Goal: Task Accomplishment & Management: Use online tool/utility

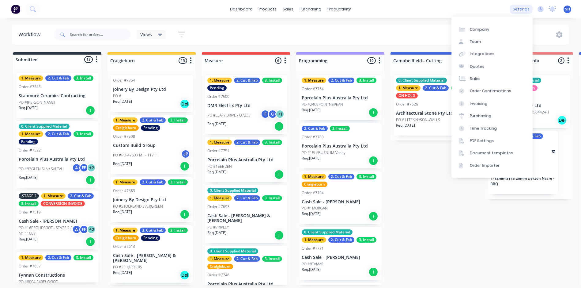
click at [524, 9] on div "settings" at bounding box center [521, 9] width 23 height 9
click at [493, 54] on link "Integrations" at bounding box center [492, 54] width 81 height 12
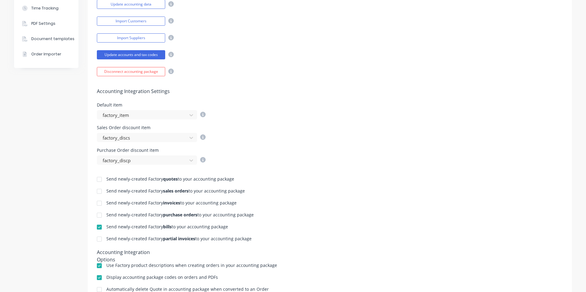
scroll to position [153, 0]
click at [96, 240] on div at bounding box center [99, 239] width 12 height 12
click at [97, 204] on div at bounding box center [99, 203] width 12 height 12
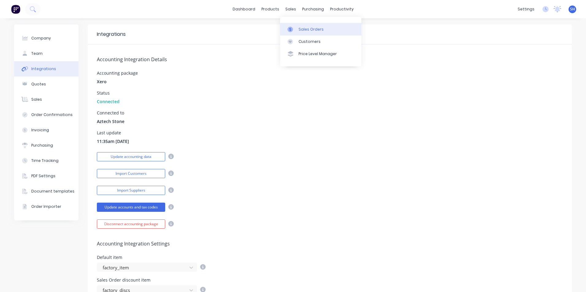
click at [300, 26] on link "Sales Orders" at bounding box center [320, 29] width 81 height 12
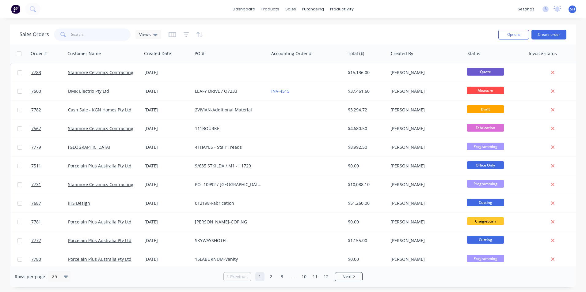
click at [81, 36] on input "text" at bounding box center [101, 34] width 60 height 12
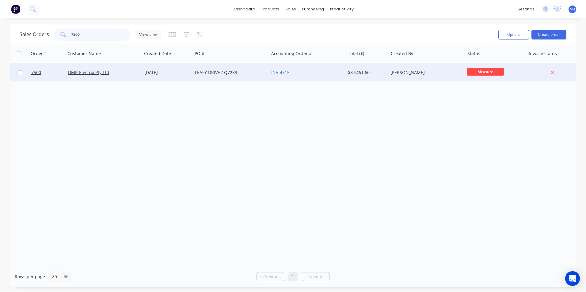
type input "7500"
click at [149, 76] on div "[DATE]" at bounding box center [167, 72] width 51 height 18
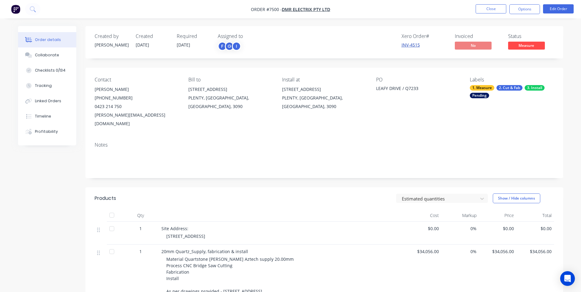
click at [410, 47] on link "INV-4515" at bounding box center [411, 45] width 18 height 6
drag, startPoint x: 400, startPoint y: 43, endPoint x: 421, endPoint y: 47, distance: 21.6
click at [421, 47] on div "Xero Order # INV-4515 Invoiced No Status Measure" at bounding box center [416, 42] width 275 height 18
copy link "INV-4515"
click at [564, 278] on icon "Open Intercom Messenger" at bounding box center [568, 279] width 8 height 8
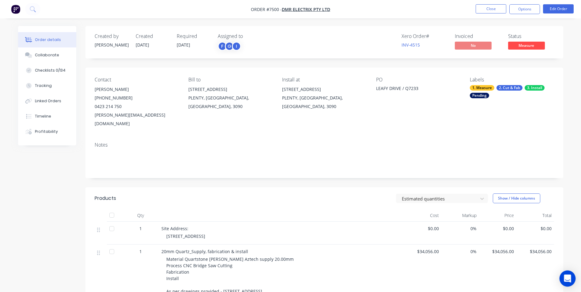
click at [566, 276] on icon "Open Intercom Messenger" at bounding box center [567, 279] width 7 height 8
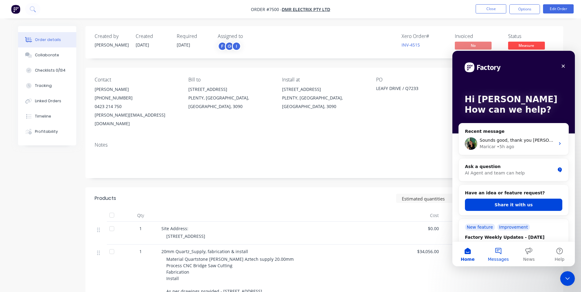
click at [496, 251] on button "Messages" at bounding box center [498, 254] width 31 height 25
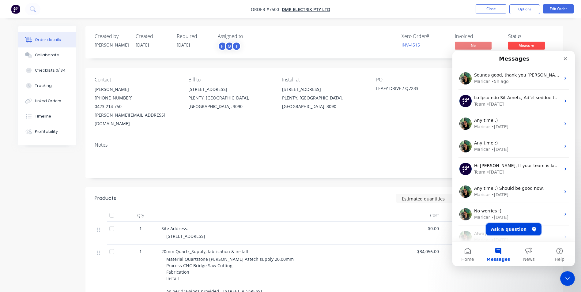
click at [510, 232] on button "Ask a question" at bounding box center [513, 229] width 55 height 12
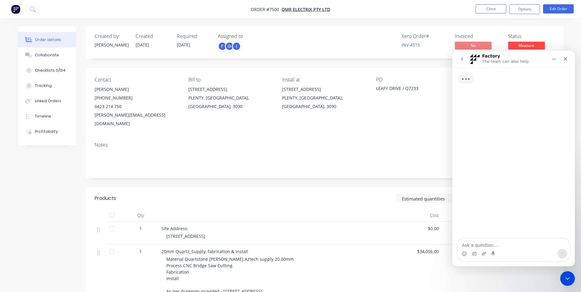
click at [500, 245] on textarea "Ask a question…" at bounding box center [514, 244] width 112 height 10
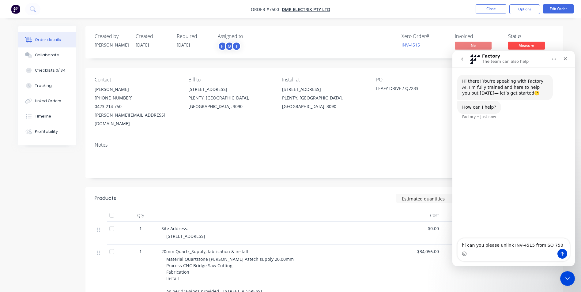
type textarea "hi can you please unlink INV-4515 from SO 7500"
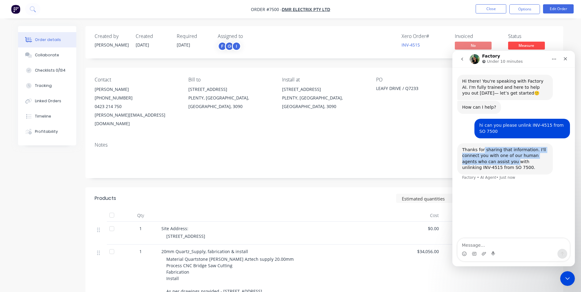
drag, startPoint x: 483, startPoint y: 151, endPoint x: 501, endPoint y: 165, distance: 22.7
click at [501, 165] on div "Thanks for sharing that information. I'll connect you with one of our human age…" at bounding box center [505, 159] width 86 height 24
click at [502, 167] on div "Thanks for sharing that information. I'll connect you with one of our human age…" at bounding box center [505, 159] width 86 height 24
click at [409, 44] on link "INV-4515" at bounding box center [411, 45] width 18 height 6
click at [563, 278] on icon "Close Intercom Messenger" at bounding box center [566, 277] width 7 height 7
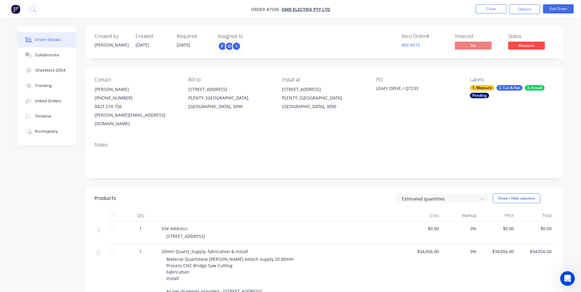
click at [485, 15] on nav "Order #7500 - DMR Electrix Pty Ltd Close Options Edit Order" at bounding box center [290, 9] width 581 height 18
click at [483, 10] on button "Close" at bounding box center [491, 8] width 31 height 9
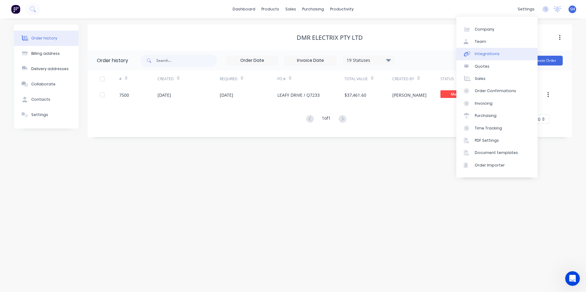
click at [494, 55] on div "Integrations" at bounding box center [487, 54] width 25 height 6
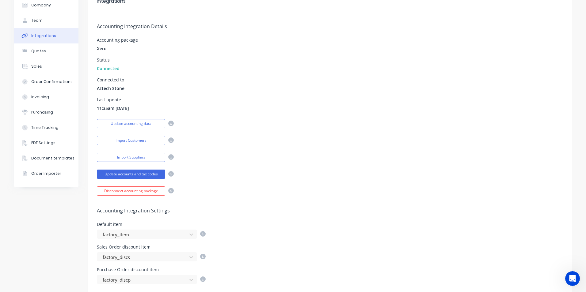
scroll to position [123, 0]
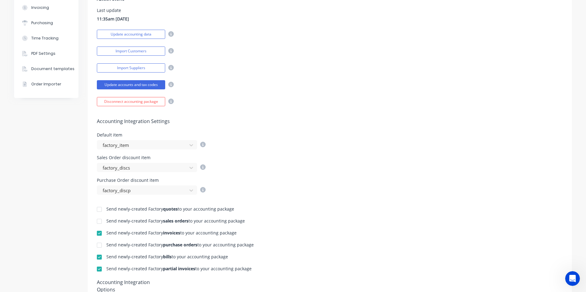
click at [95, 234] on div at bounding box center [99, 233] width 12 height 12
click at [95, 271] on div at bounding box center [99, 269] width 12 height 12
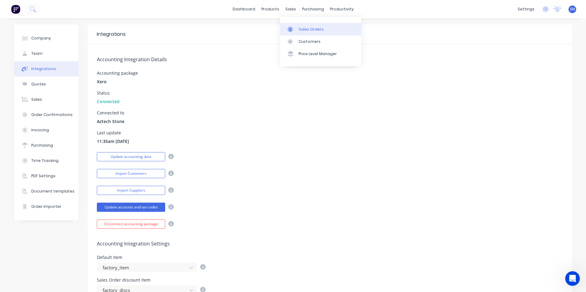
click at [294, 25] on link "Sales Orders" at bounding box center [320, 29] width 81 height 12
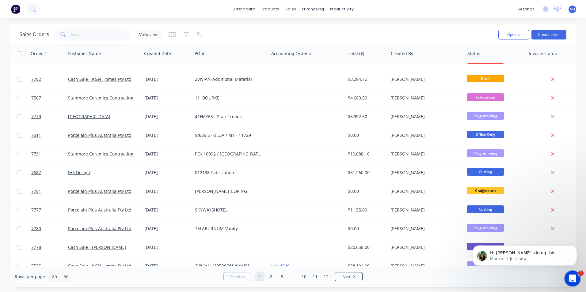
click at [567, 277] on div "Open Intercom Messenger" at bounding box center [571, 278] width 20 height 20
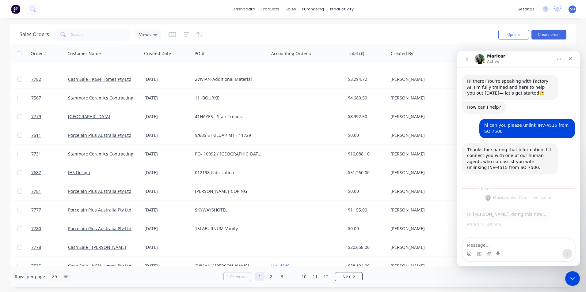
scroll to position [1, 0]
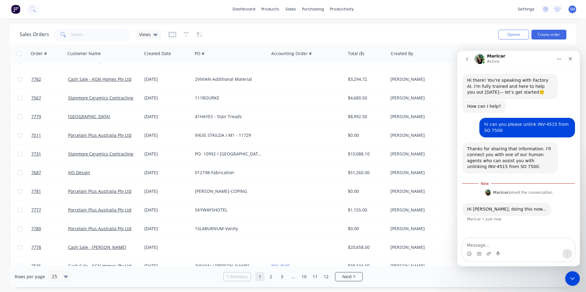
click at [503, 242] on textarea "Message…" at bounding box center [518, 244] width 112 height 10
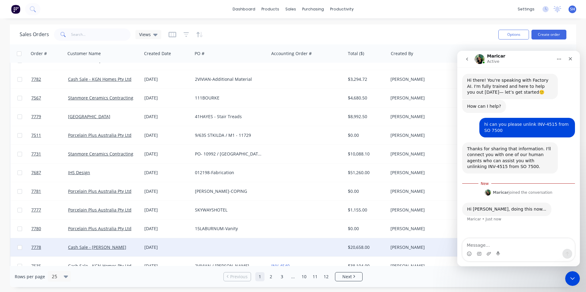
scroll to position [0, 0]
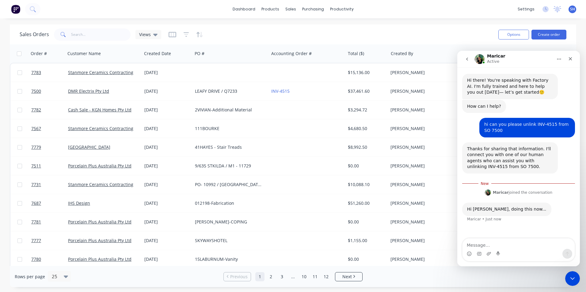
click at [495, 243] on textarea "Message…" at bounding box center [518, 244] width 112 height 10
type textarea "thanks [PERSON_NAME]"
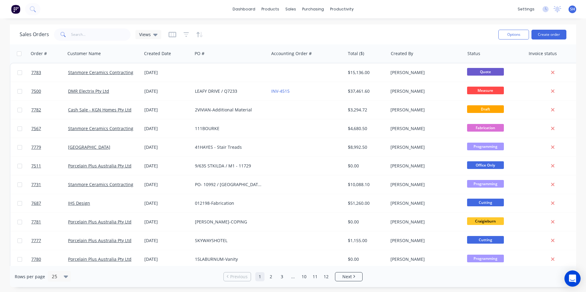
click at [574, 283] on div "Open Intercom Messenger" at bounding box center [572, 279] width 16 height 16
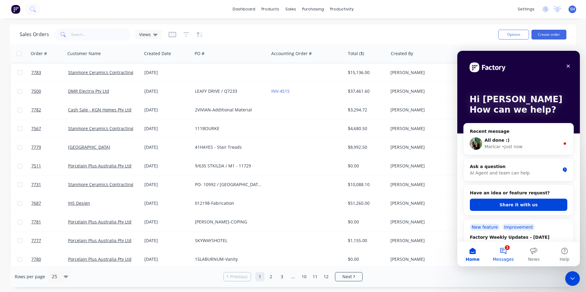
click at [510, 254] on button "1 Messages" at bounding box center [503, 254] width 31 height 25
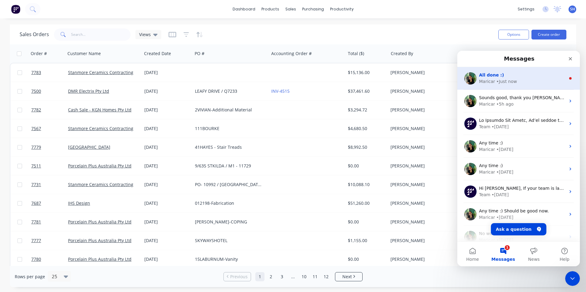
click at [503, 77] on div "All done :)" at bounding box center [522, 75] width 86 height 6
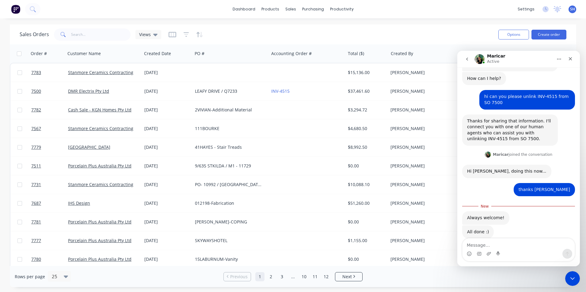
scroll to position [42, 0]
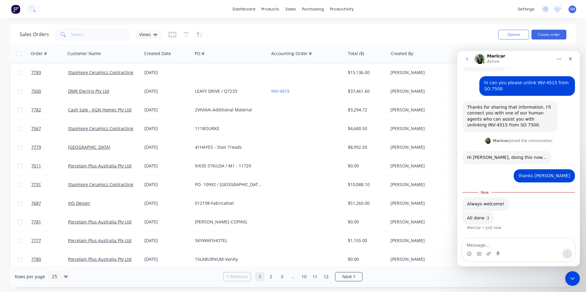
click at [496, 242] on textarea "Message…" at bounding box center [518, 244] width 112 height 10
type textarea "thank you so much!! :)"
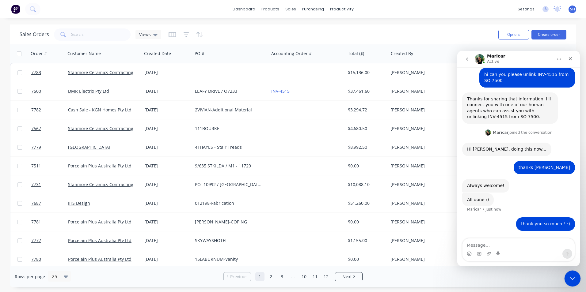
click at [567, 279] on div "Close Intercom Messenger" at bounding box center [571, 278] width 15 height 15
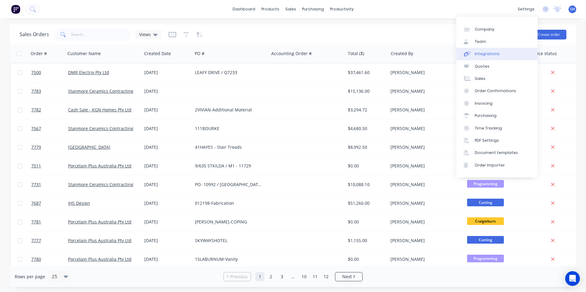
click at [495, 51] on link "Integrations" at bounding box center [496, 54] width 81 height 12
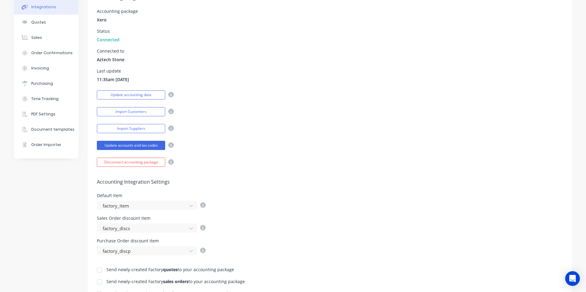
scroll to position [123, 0]
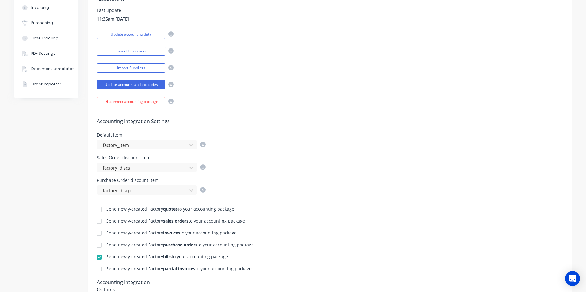
click at [100, 268] on div at bounding box center [99, 269] width 12 height 12
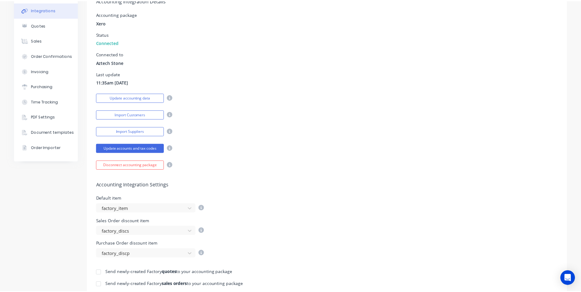
scroll to position [0, 0]
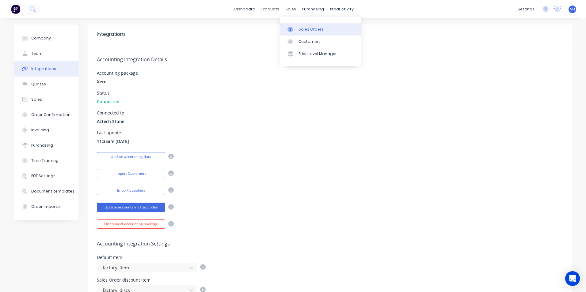
click at [298, 28] on div "Sales Orders" at bounding box center [310, 30] width 25 height 6
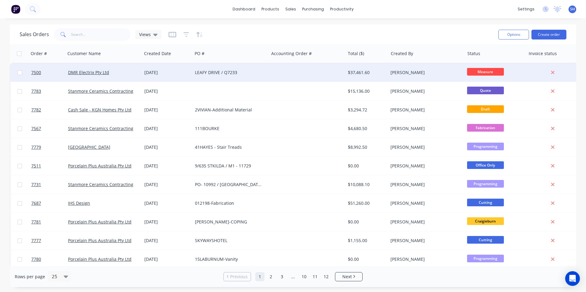
click at [225, 75] on div "LEAFY DRIVE / Q7233" at bounding box center [229, 73] width 68 height 6
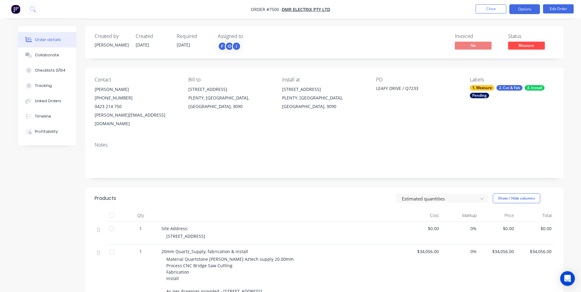
click at [526, 10] on button "Options" at bounding box center [525, 9] width 31 height 10
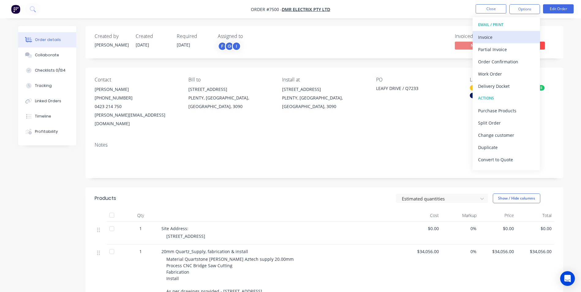
click at [503, 35] on div "Invoice" at bounding box center [506, 37] width 56 height 9
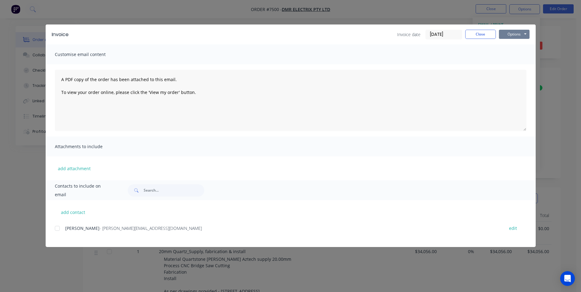
click at [515, 35] on button "Options" at bounding box center [514, 34] width 31 height 9
click at [514, 53] on button "Print" at bounding box center [518, 55] width 39 height 10
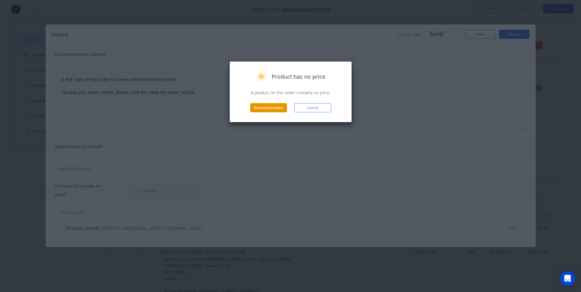
click at [269, 107] on button "Generate invoice" at bounding box center [268, 107] width 37 height 9
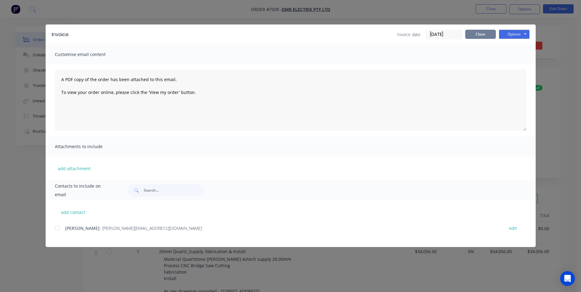
click at [475, 36] on button "Close" at bounding box center [480, 34] width 31 height 9
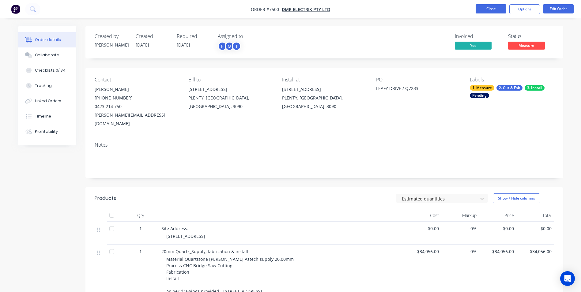
click at [490, 12] on button "Close" at bounding box center [491, 8] width 31 height 9
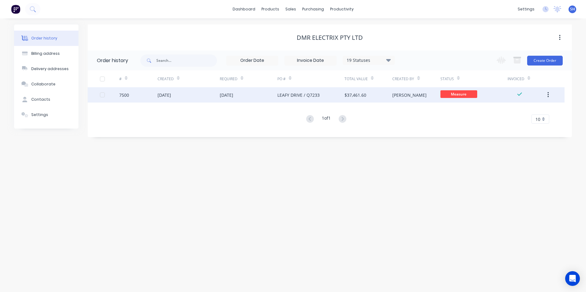
click at [217, 99] on div "[DATE]" at bounding box center [188, 94] width 62 height 15
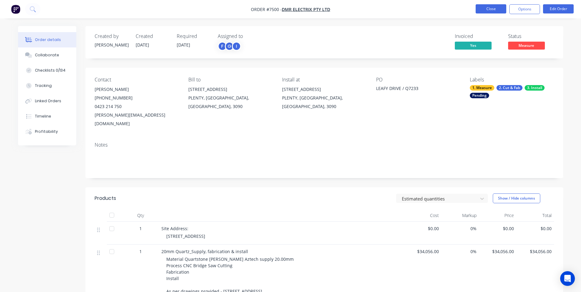
click at [497, 8] on button "Close" at bounding box center [491, 8] width 31 height 9
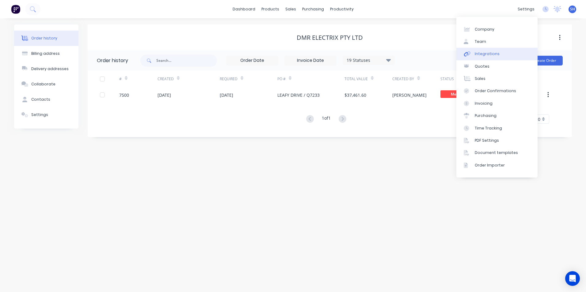
click at [498, 52] on link "Integrations" at bounding box center [496, 54] width 81 height 12
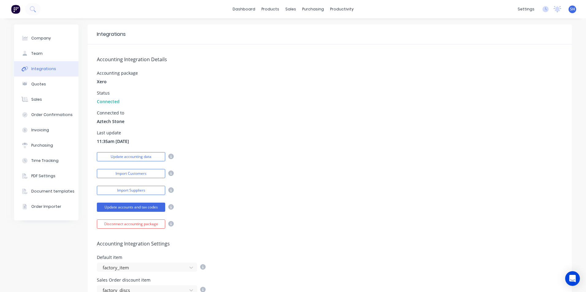
scroll to position [123, 0]
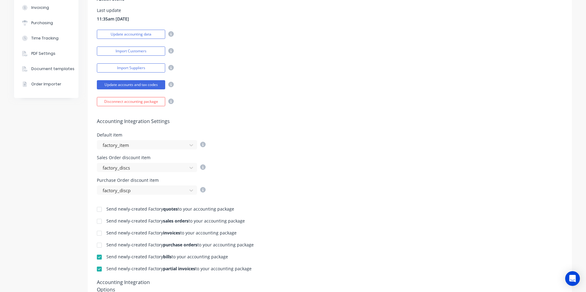
click at [96, 233] on div at bounding box center [99, 233] width 12 height 12
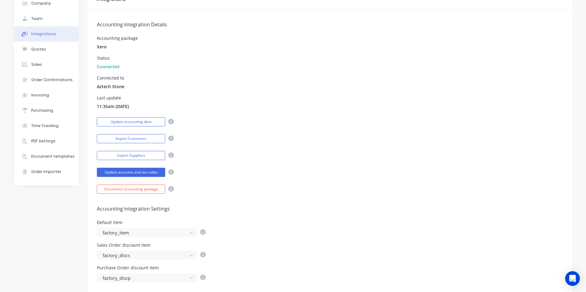
scroll to position [0, 0]
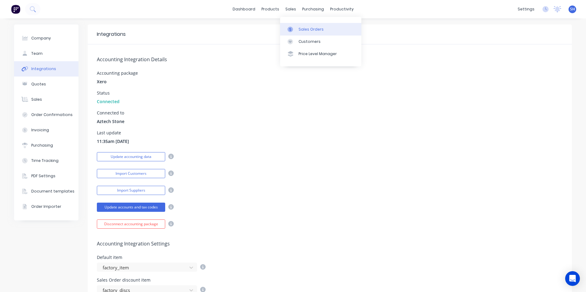
click at [297, 24] on link "Sales Orders" at bounding box center [320, 29] width 81 height 12
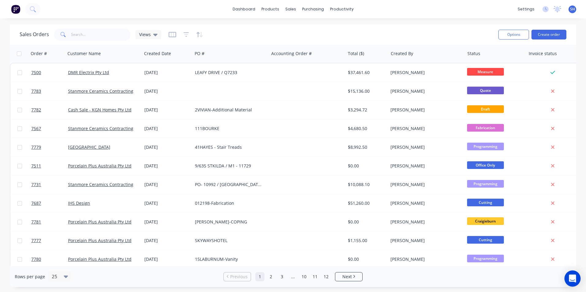
click at [578, 278] on div "Open Intercom Messenger" at bounding box center [572, 279] width 16 height 16
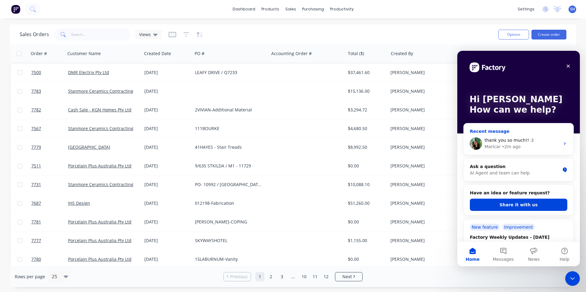
click at [509, 145] on div "• 2m ago" at bounding box center [511, 147] width 19 height 6
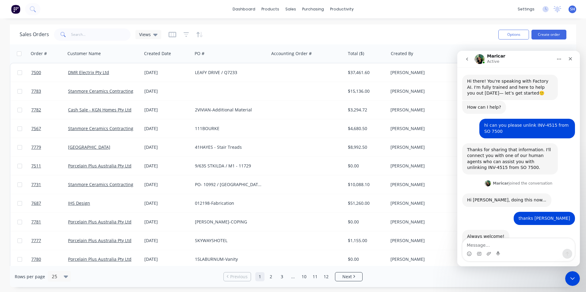
scroll to position [50, 0]
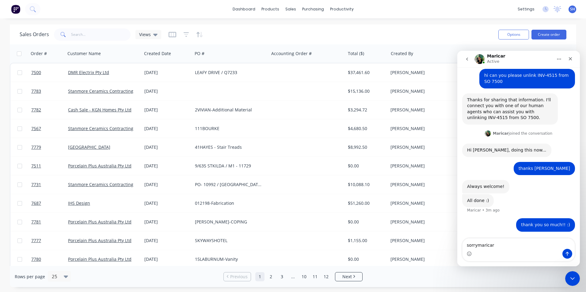
type textarea "sorry [PERSON_NAME]"
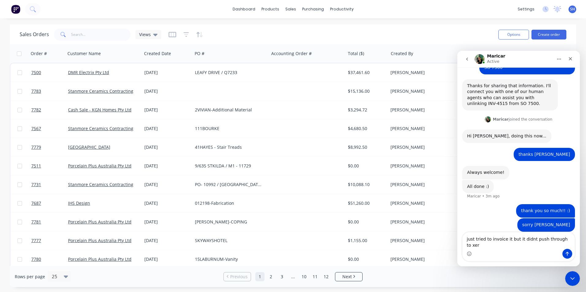
type textarea "just tried to invoice it but it didnt push through to xero"
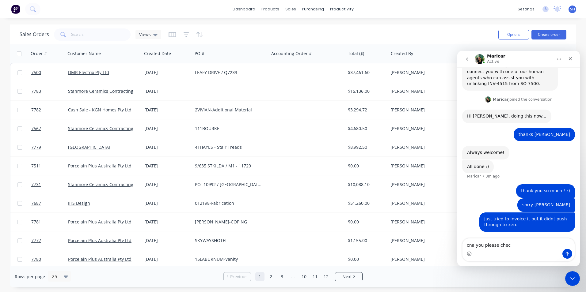
type textarea "cna you please check"
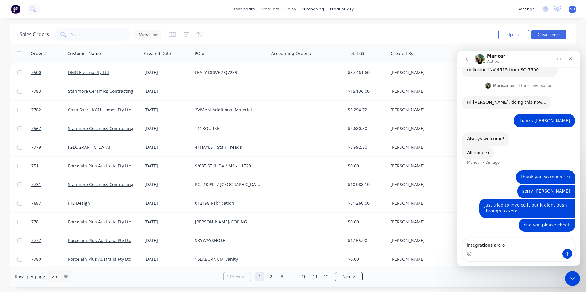
type textarea "integrations are on"
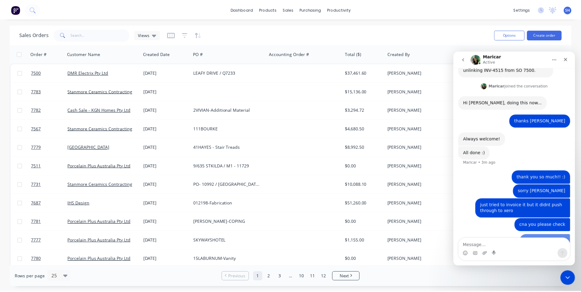
scroll to position [112, 0]
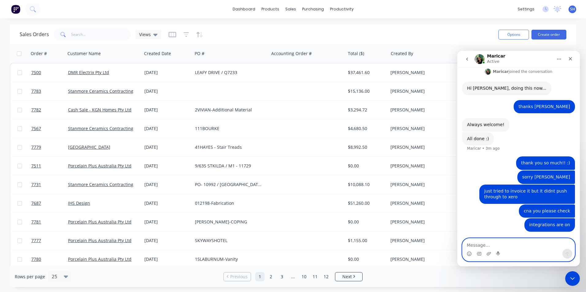
click at [513, 243] on textarea "Message…" at bounding box center [518, 244] width 112 height 10
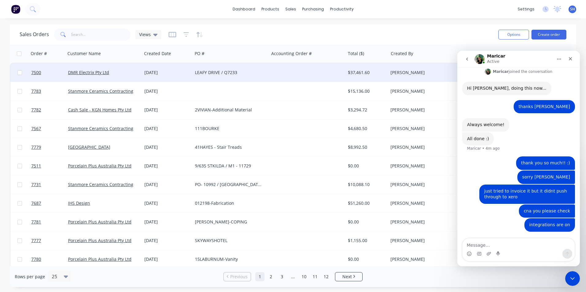
click at [239, 72] on div "LEAFY DRIVE / Q7233" at bounding box center [229, 73] width 68 height 6
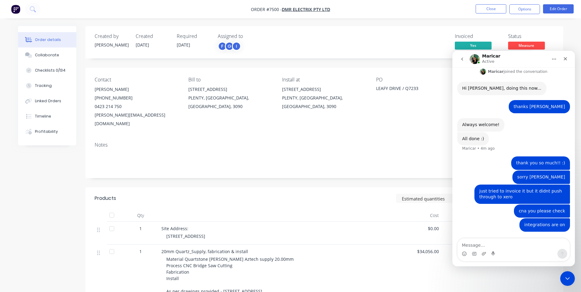
click at [463, 43] on span "Yes" at bounding box center [473, 46] width 37 height 8
click at [490, 11] on button "Close" at bounding box center [491, 8] width 31 height 9
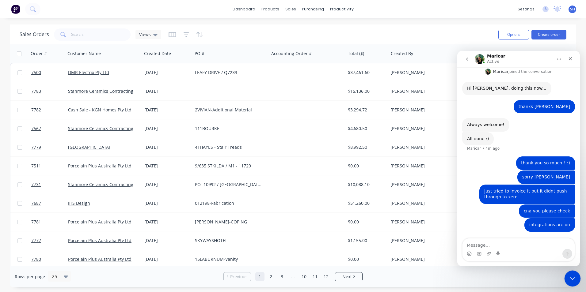
click at [575, 281] on icon "Close Intercom Messenger" at bounding box center [571, 277] width 7 height 7
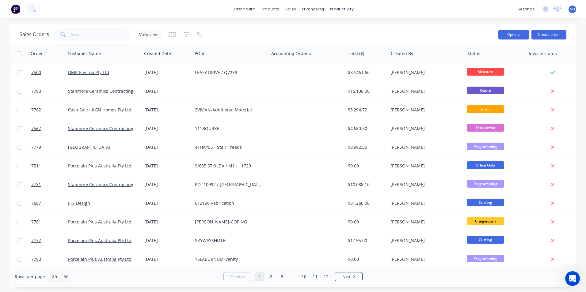
scroll to position [112, 0]
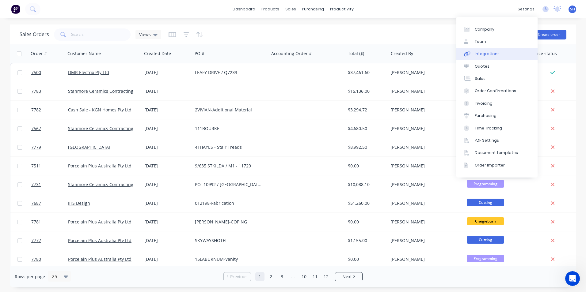
click at [494, 54] on div "Integrations" at bounding box center [487, 54] width 25 height 6
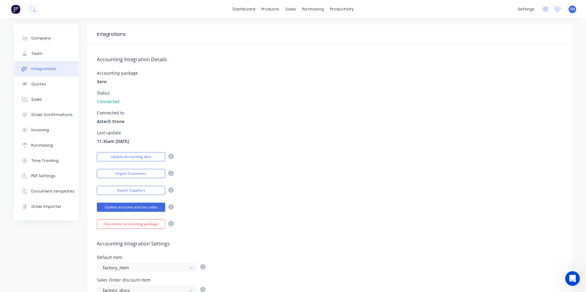
scroll to position [153, 0]
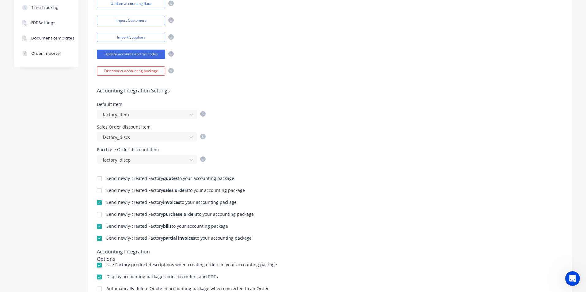
click at [97, 203] on div at bounding box center [99, 203] width 12 height 12
click at [98, 241] on div at bounding box center [99, 239] width 12 height 12
click at [570, 279] on icon "Open Intercom Messenger" at bounding box center [571, 277] width 4 height 5
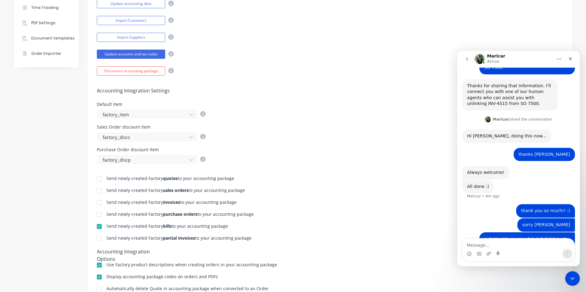
scroll to position [112, 0]
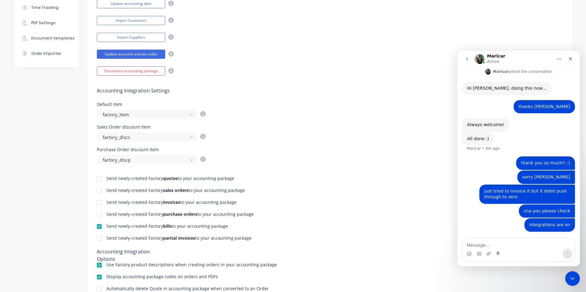
click at [496, 246] on textarea "Message…" at bounding box center [518, 244] width 112 height 10
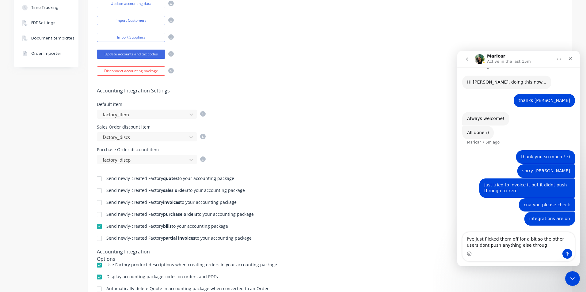
type textarea "i've just flicked them off for a bit so the other users dont push anything else…"
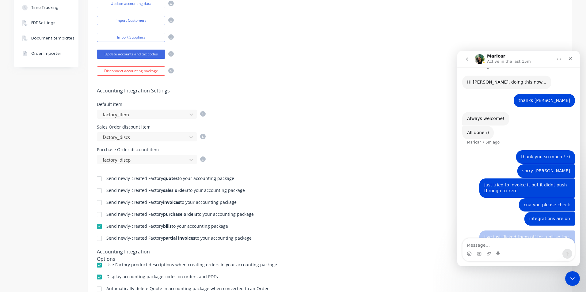
scroll to position [132, 0]
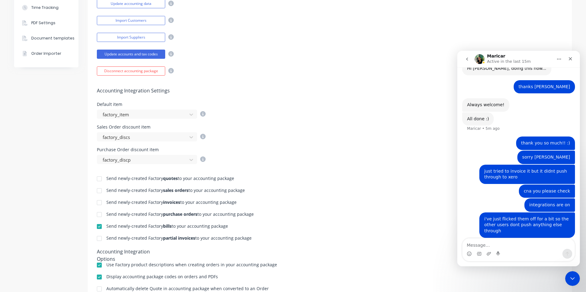
click at [379, 235] on div "Send newly-created Factory quotes to your accounting package Send newly-created…" at bounding box center [330, 252] width 484 height 176
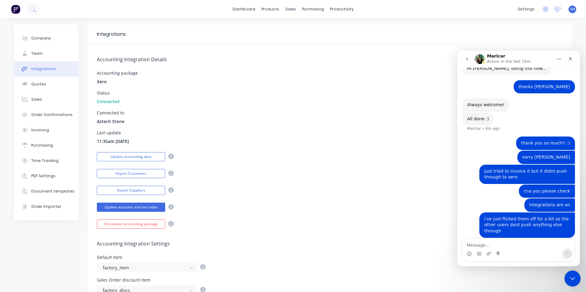
click at [572, 280] on icon "Close Intercom Messenger" at bounding box center [571, 277] width 7 height 7
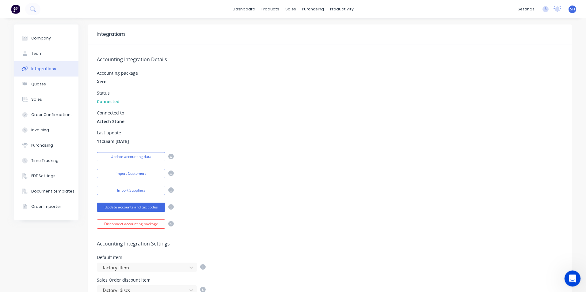
click at [572, 280] on icon "Open Intercom Messenger" at bounding box center [572, 278] width 10 height 10
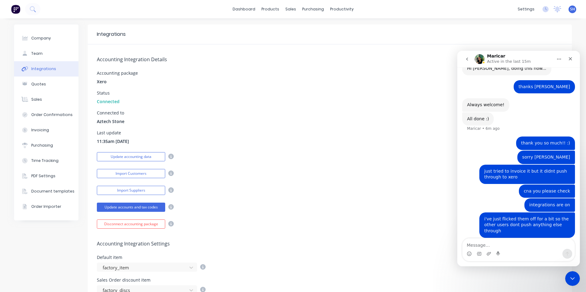
click at [511, 244] on textarea "Message…" at bounding box center [518, 244] width 112 height 10
click at [494, 245] on textarea "Message…" at bounding box center [518, 244] width 112 height 10
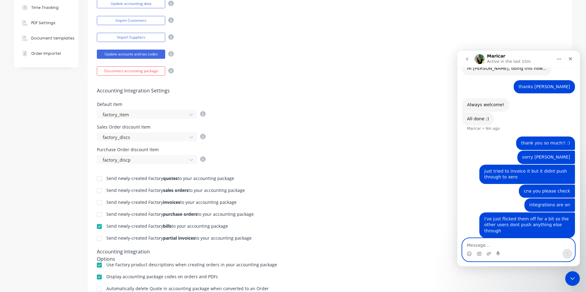
scroll to position [0, 0]
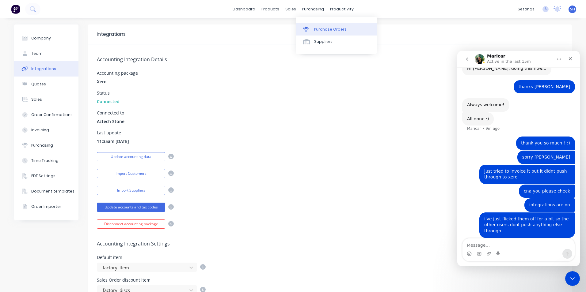
click at [317, 27] on div "Purchase Orders" at bounding box center [330, 30] width 32 height 6
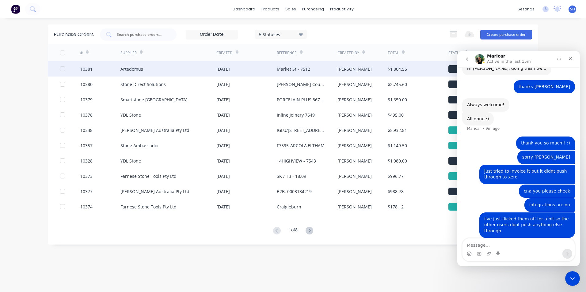
click at [196, 67] on div "Artedomus" at bounding box center [168, 68] width 96 height 15
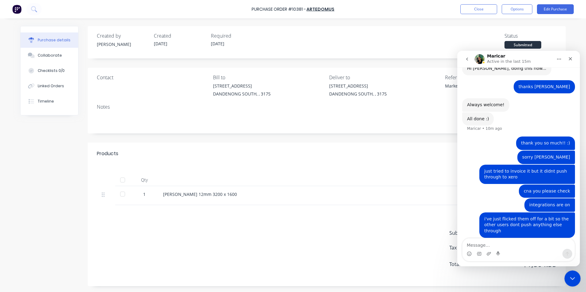
click at [572, 283] on div "Close Intercom Messenger" at bounding box center [571, 278] width 15 height 15
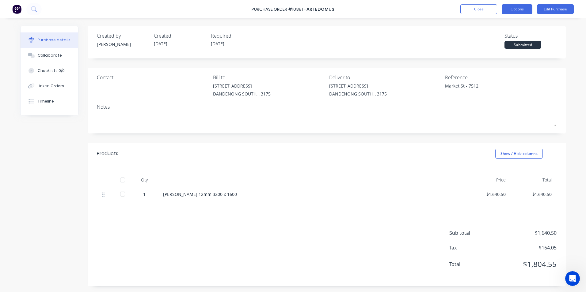
click at [514, 12] on button "Options" at bounding box center [517, 9] width 31 height 10
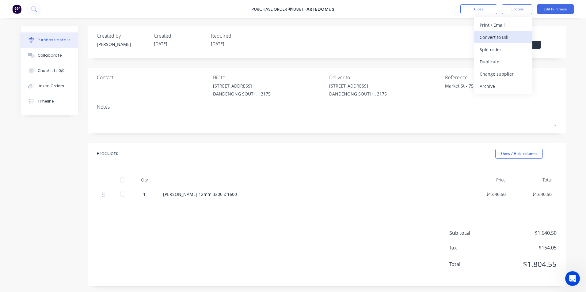
click at [493, 36] on div "Convert to Bill" at bounding box center [502, 37] width 47 height 9
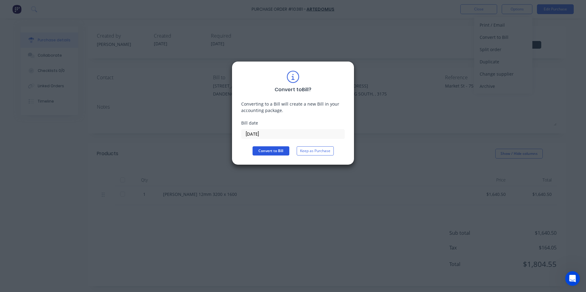
click at [273, 152] on button "Convert to Bill" at bounding box center [270, 150] width 37 height 9
type textarea "x"
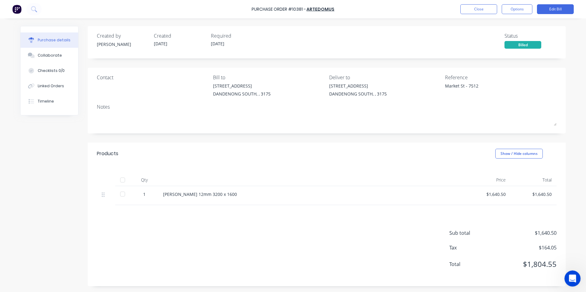
click at [566, 275] on div "Open Intercom Messenger" at bounding box center [571, 278] width 20 height 20
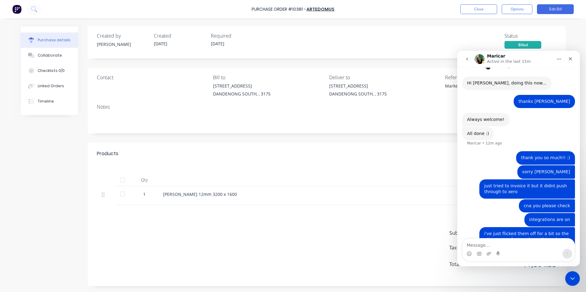
scroll to position [132, 0]
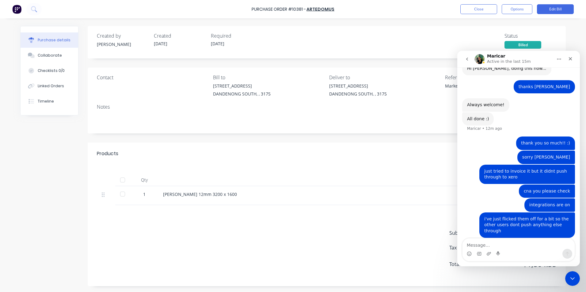
click at [267, 159] on div "Products Show / Hide columns" at bounding box center [327, 154] width 478 height 22
click at [574, 279] on icon "Close Intercom Messenger" at bounding box center [571, 277] width 7 height 7
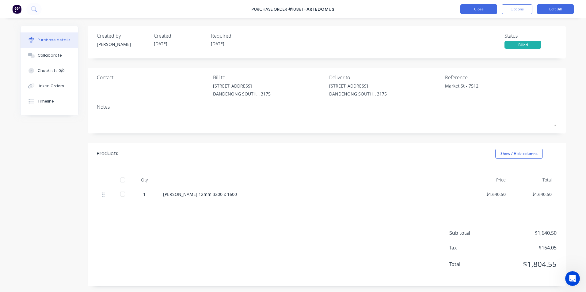
click at [474, 7] on button "Close" at bounding box center [478, 9] width 37 height 10
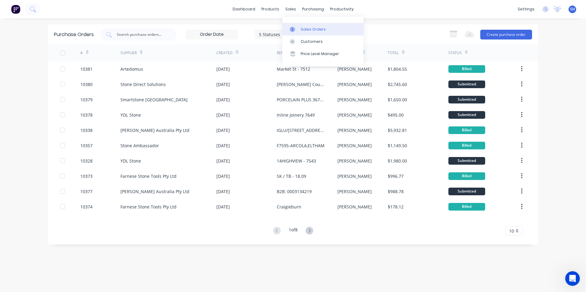
click at [299, 29] on link "Sales Orders" at bounding box center [322, 29] width 81 height 12
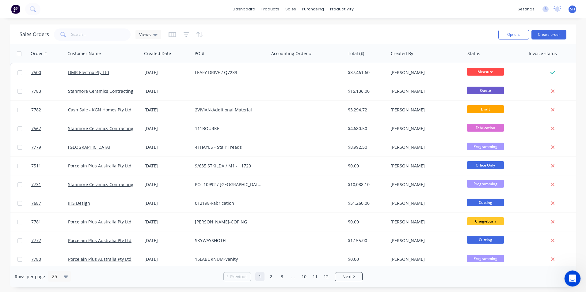
click at [570, 280] on icon "Open Intercom Messenger" at bounding box center [572, 278] width 10 height 10
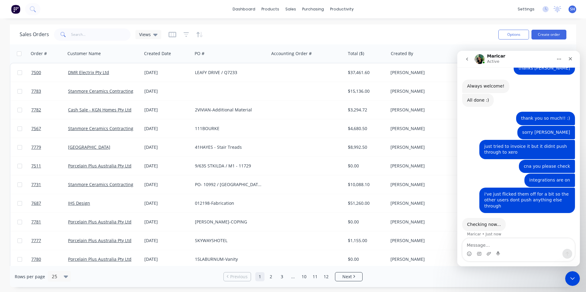
scroll to position [150, 0]
click at [513, 243] on textarea "Message…" at bounding box center [518, 244] width 112 height 10
type textarea "THANK U"
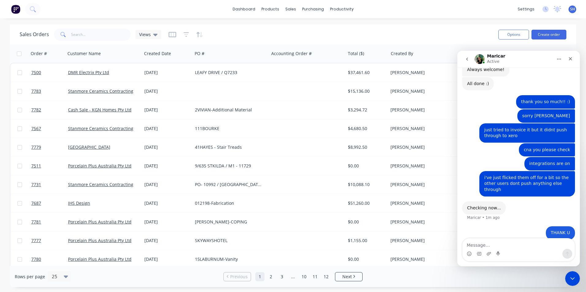
scroll to position [168, 0]
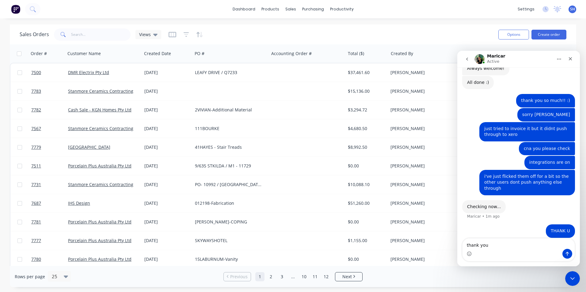
type textarea "thank you*"
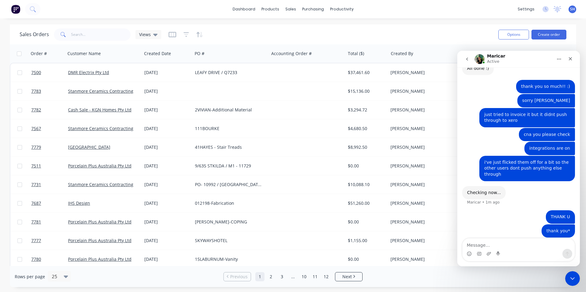
click at [513, 243] on textarea "Message…" at bounding box center [518, 244] width 112 height 10
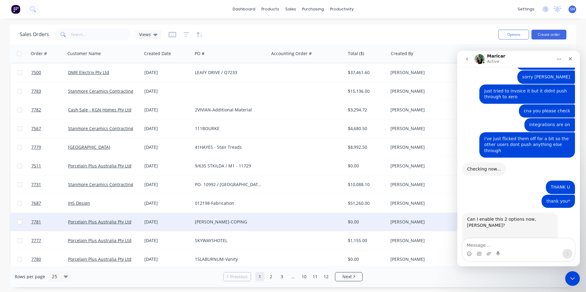
scroll to position [211, 0]
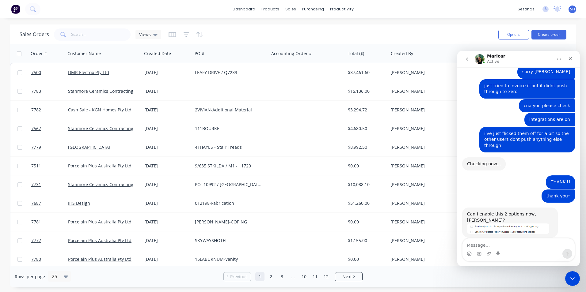
click at [509, 244] on textarea "Message…" at bounding box center [518, 244] width 112 height 10
type textarea "yes no problem"
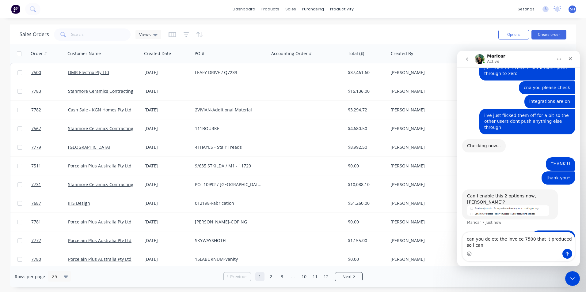
scroll to position [235, 0]
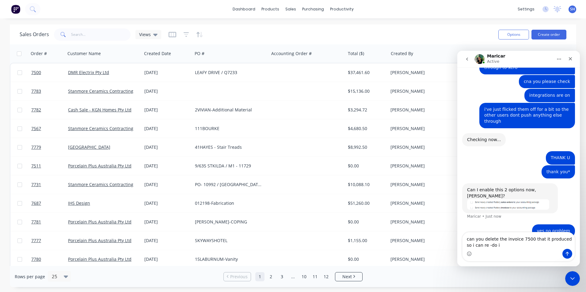
type textarea "can you delete the invoice 7500 that it produced so i can re -do it"
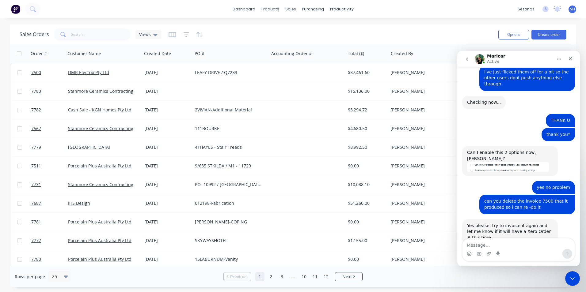
scroll to position [274, 0]
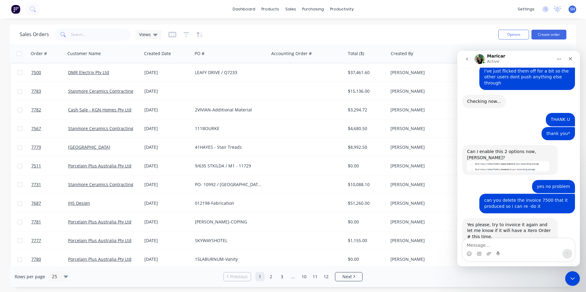
click at [509, 244] on textarea "Message…" at bounding box center [518, 244] width 112 height 10
type textarea "ok will try now"
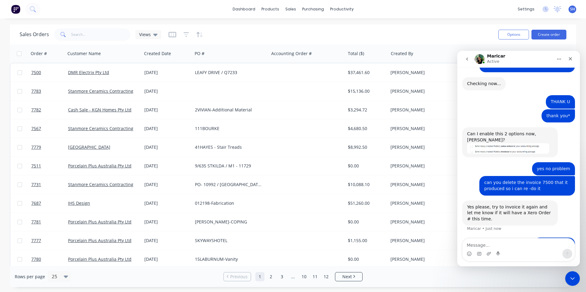
scroll to position [292, 0]
click at [572, 273] on div "Close Intercom Messenger" at bounding box center [571, 278] width 15 height 15
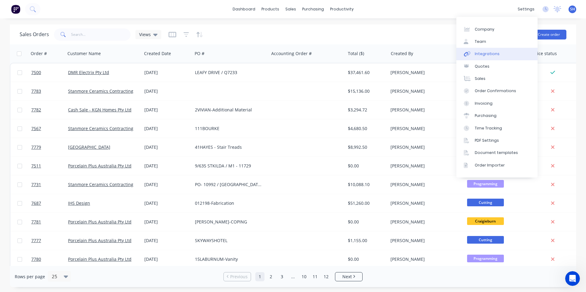
click at [514, 49] on link "Integrations" at bounding box center [496, 54] width 81 height 12
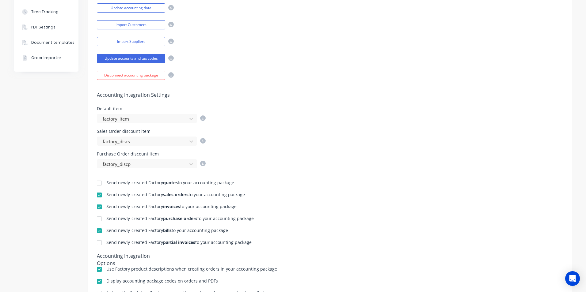
scroll to position [153, 0]
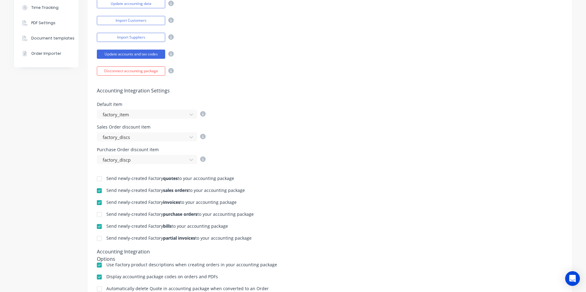
click at [96, 191] on div at bounding box center [99, 191] width 12 height 12
click at [99, 239] on div at bounding box center [99, 239] width 12 height 12
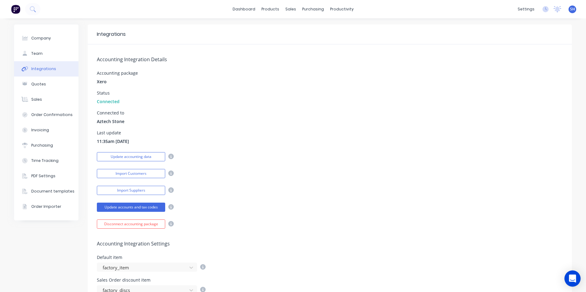
click at [571, 278] on icon "Open Intercom Messenger" at bounding box center [572, 279] width 7 height 8
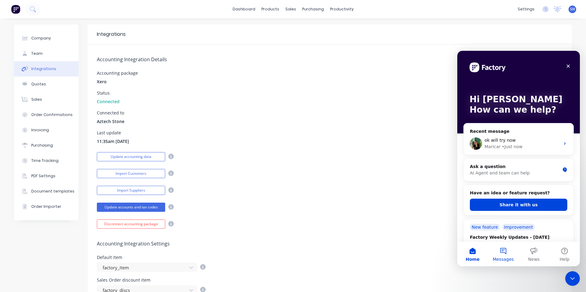
click at [507, 257] on span "Messages" at bounding box center [503, 259] width 21 height 4
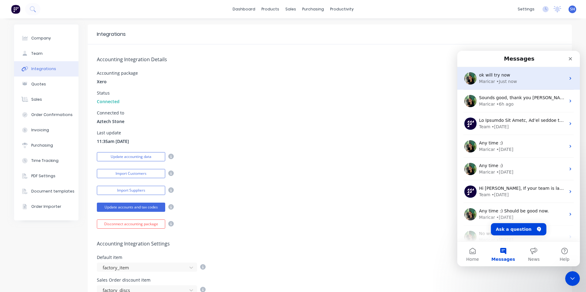
click at [509, 81] on div "• Just now" at bounding box center [506, 81] width 21 height 6
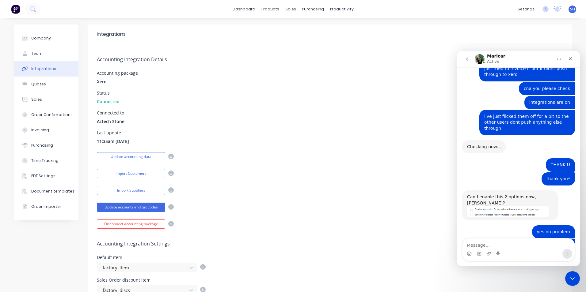
scroll to position [292, 0]
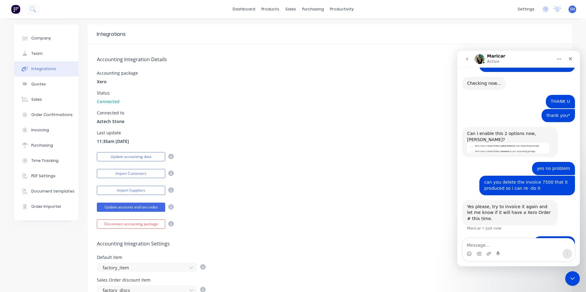
click at [505, 245] on textarea "Message…" at bounding box center [518, 244] width 112 height 10
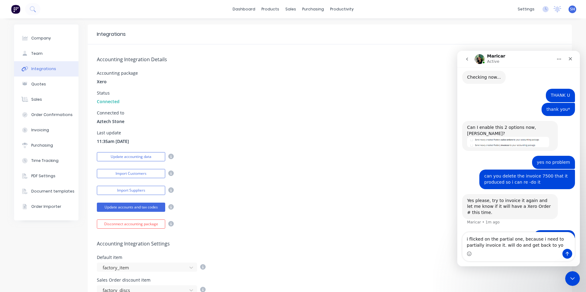
type textarea "i flicked on the partial one, because i need to partially invoice it. will do a…"
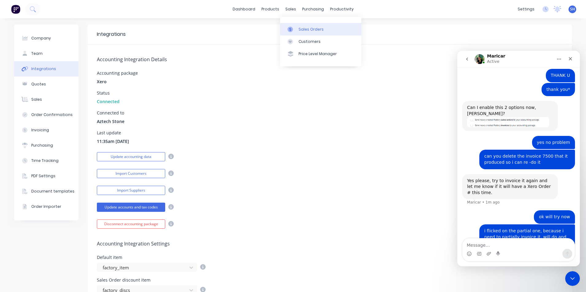
click at [297, 28] on link "Sales Orders" at bounding box center [320, 29] width 81 height 12
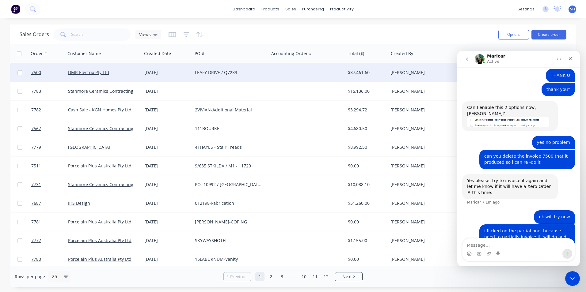
click at [326, 72] on div at bounding box center [307, 72] width 76 height 18
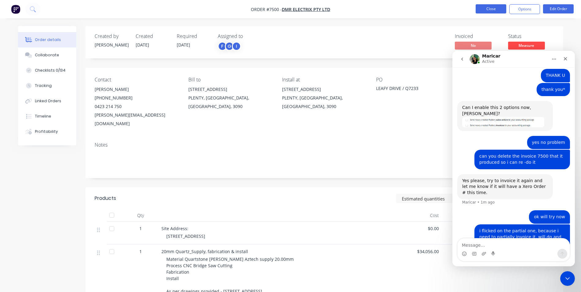
click at [489, 11] on button "Close" at bounding box center [491, 8] width 31 height 9
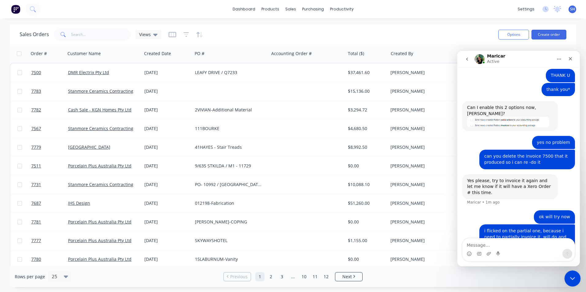
click at [574, 281] on icon "Close Intercom Messenger" at bounding box center [571, 277] width 7 height 7
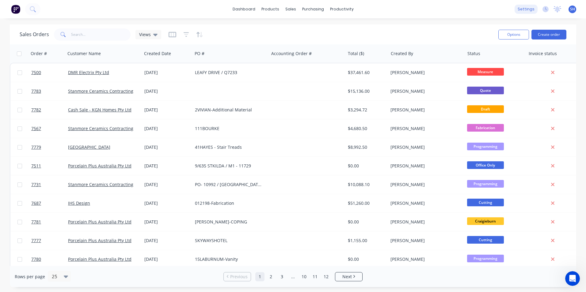
scroll to position [318, 0]
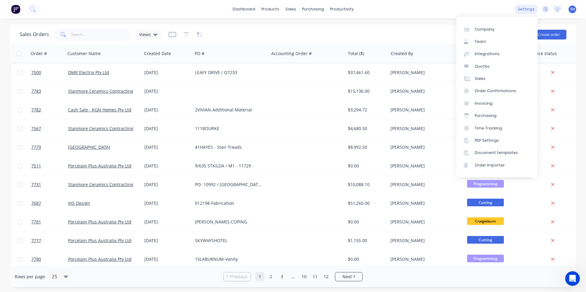
click at [530, 9] on div "settings" at bounding box center [525, 9] width 23 height 9
click at [491, 56] on div "Integrations" at bounding box center [487, 54] width 25 height 6
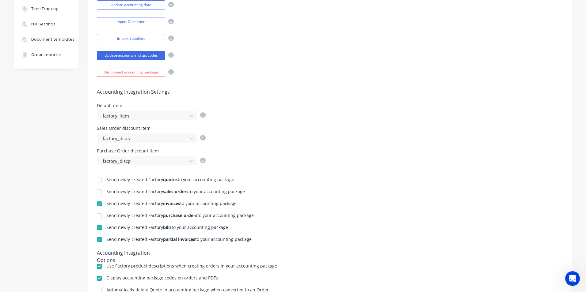
scroll to position [153, 0]
click at [98, 192] on div at bounding box center [99, 191] width 12 height 12
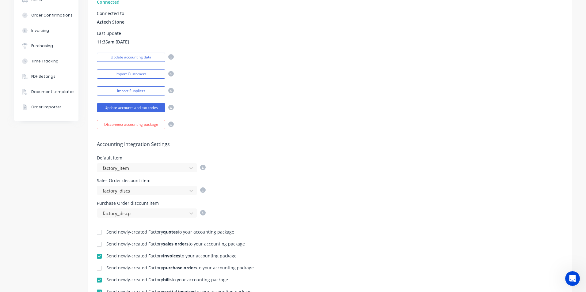
scroll to position [0, 0]
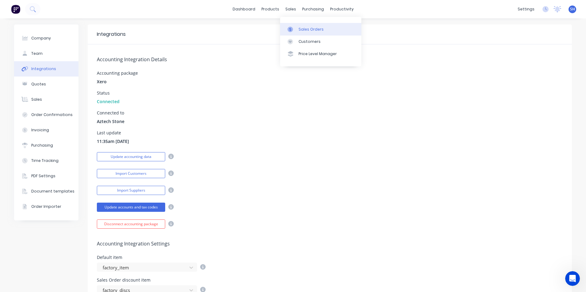
click at [298, 29] on link "Sales Orders" at bounding box center [320, 29] width 81 height 12
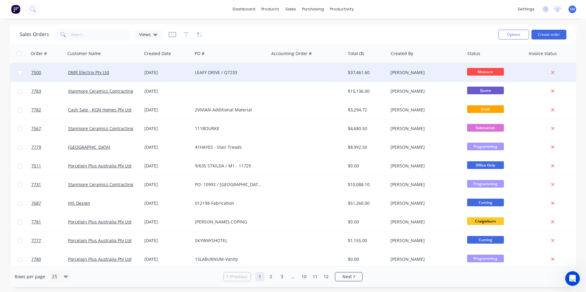
click at [211, 75] on div "LEAFY DRIVE / Q7233" at bounding box center [229, 73] width 68 height 6
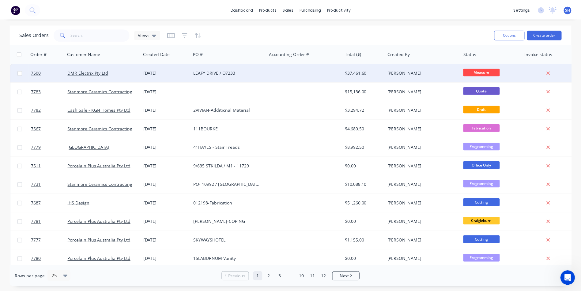
scroll to position [341, 0]
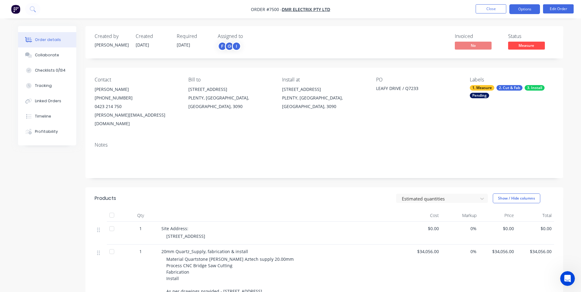
click at [517, 13] on button "Options" at bounding box center [525, 9] width 31 height 10
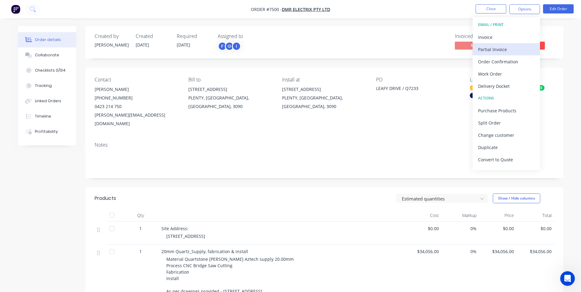
click at [506, 46] on div "Partial Invoice" at bounding box center [506, 49] width 56 height 9
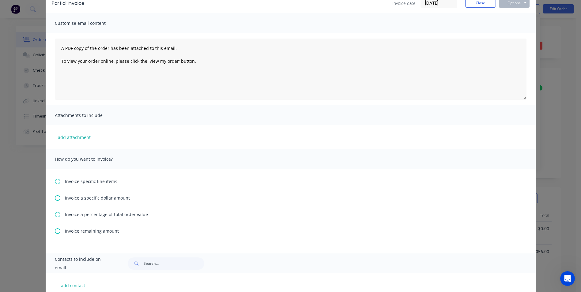
scroll to position [61, 0]
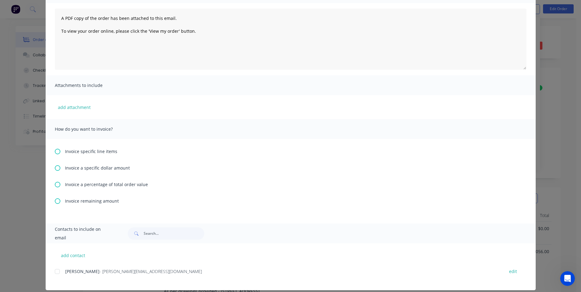
click at [56, 185] on icon at bounding box center [58, 185] width 6 height 6
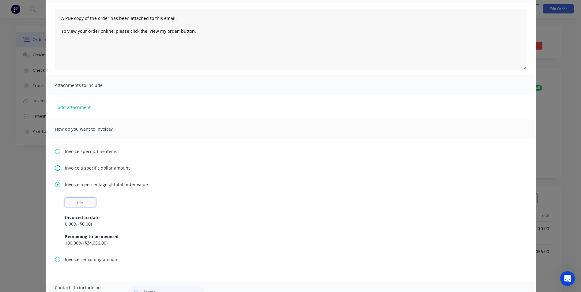
click at [80, 202] on input "text" at bounding box center [80, 202] width 31 height 9
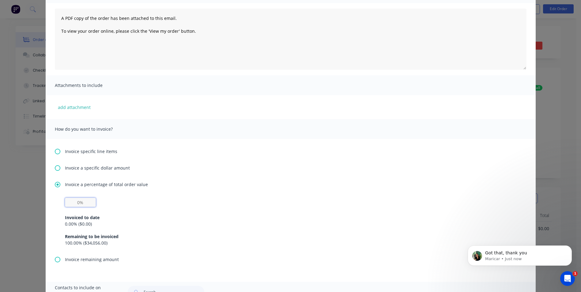
scroll to position [0, 0]
type input "50%"
click at [167, 209] on div "Invoiced to date 0.00 % ( $0.00 ) Remaining to be invoiced 100.00 % ( $34,056.0…" at bounding box center [291, 226] width 452 height 39
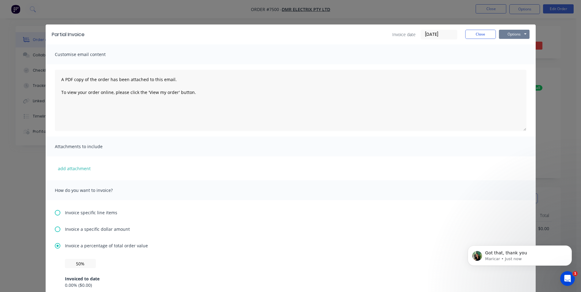
click at [518, 32] on button "Options" at bounding box center [514, 34] width 31 height 9
click at [513, 54] on button "Print" at bounding box center [518, 55] width 39 height 10
click at [568, 276] on icon "Open Intercom Messenger" at bounding box center [567, 278] width 10 height 10
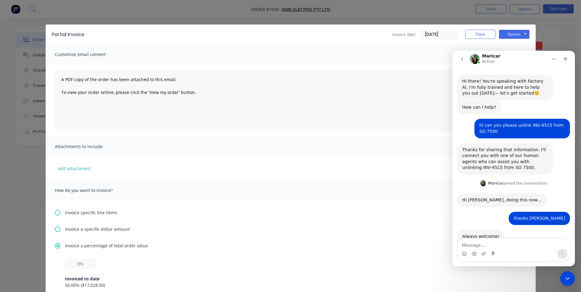
scroll to position [1, 0]
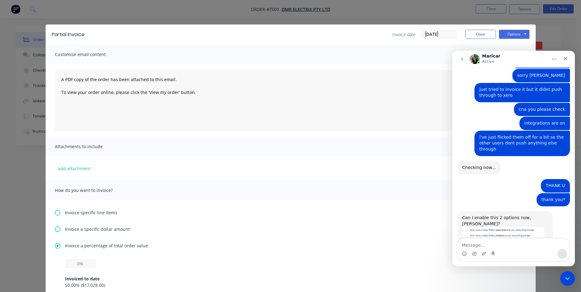
click at [509, 251] on div "Intercom messenger" at bounding box center [514, 254] width 112 height 10
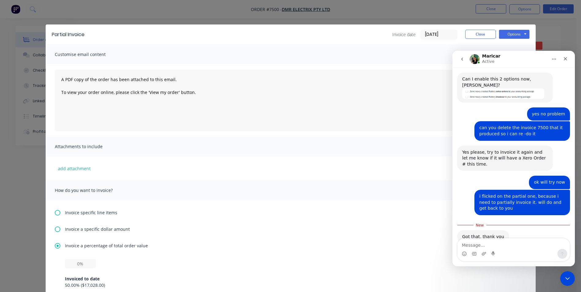
scroll to position [346, 0]
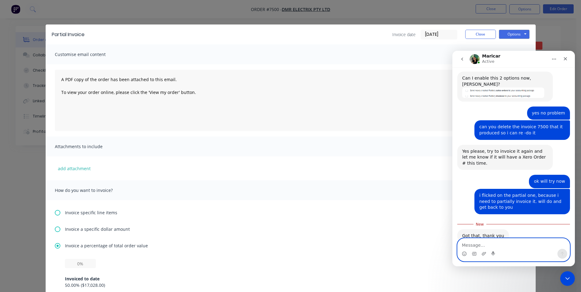
click at [505, 247] on textarea "Message…" at bounding box center [514, 244] width 112 height 10
type textarea "that worked"
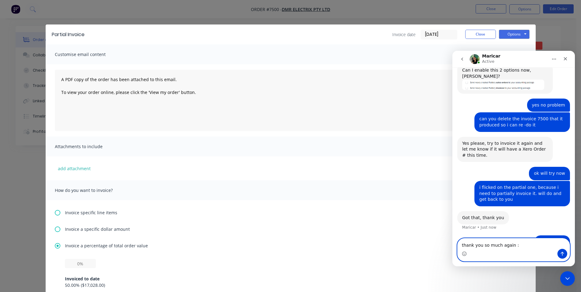
type textarea "thank you so much again :)"
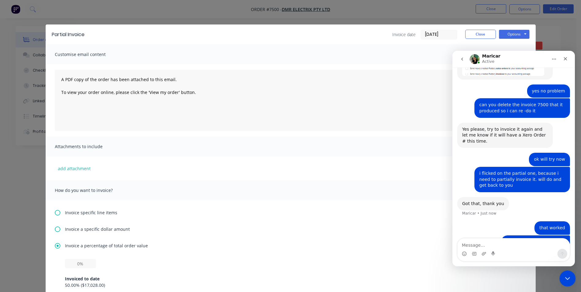
click at [563, 279] on icon "Close Intercom Messenger" at bounding box center [566, 277] width 7 height 7
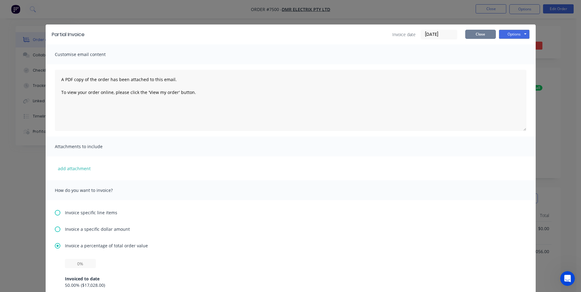
click at [473, 37] on button "Close" at bounding box center [480, 34] width 31 height 9
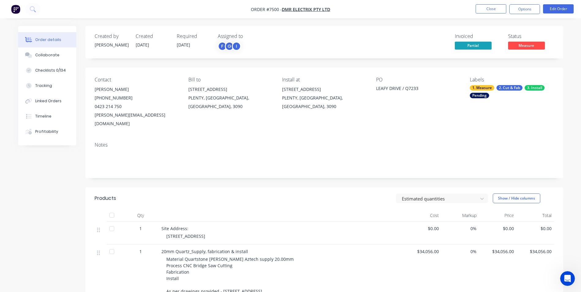
drag, startPoint x: 133, startPoint y: 90, endPoint x: 93, endPoint y: 90, distance: 39.5
click at [93, 90] on div "Contact [PERSON_NAME] [PHONE_NUMBER] [PERSON_NAME][EMAIL_ADDRESS][DOMAIN_NAME] …" at bounding box center [324, 103] width 478 height 70
copy div "[PERSON_NAME]"
drag, startPoint x: 123, startPoint y: 101, endPoint x: 93, endPoint y: 100, distance: 30.0
click at [93, 100] on div "Contact [PERSON_NAME] [PHONE_NUMBER] [PERSON_NAME][EMAIL_ADDRESS][DOMAIN_NAME] …" at bounding box center [324, 103] width 478 height 70
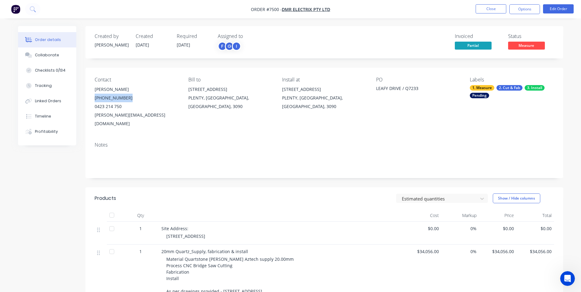
copy div "[PHONE_NUMBER]"
drag, startPoint x: 123, startPoint y: 108, endPoint x: 92, endPoint y: 108, distance: 30.6
click at [92, 108] on div "Contact [PERSON_NAME] [PHONE_NUMBER] [PERSON_NAME][EMAIL_ADDRESS][DOMAIN_NAME] …" at bounding box center [324, 103] width 478 height 70
copy div "0423 214 750"
drag, startPoint x: 145, startPoint y: 117, endPoint x: 92, endPoint y: 118, distance: 53.0
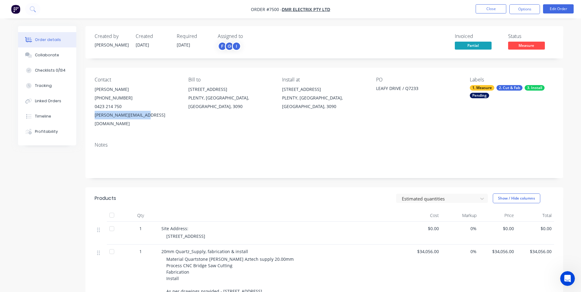
click at [92, 118] on div "Contact [PERSON_NAME] [PHONE_NUMBER] [PERSON_NAME][EMAIL_ADDRESS][DOMAIN_NAME] …" at bounding box center [324, 103] width 478 height 70
drag, startPoint x: 92, startPoint y: 118, endPoint x: 153, endPoint y: 119, distance: 61.0
click at [138, 118] on div "[PERSON_NAME][EMAIL_ADDRESS][DOMAIN_NAME]" at bounding box center [137, 119] width 84 height 17
drag, startPoint x: 148, startPoint y: 118, endPoint x: 92, endPoint y: 116, distance: 56.1
click at [92, 116] on div "Contact [PERSON_NAME] [PHONE_NUMBER] [PERSON_NAME][EMAIL_ADDRESS][DOMAIN_NAME] …" at bounding box center [324, 103] width 478 height 70
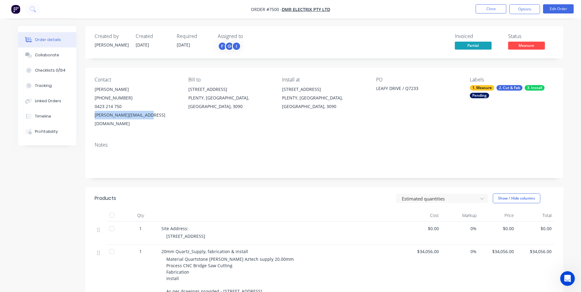
copy div "[PERSON_NAME][EMAIL_ADDRESS][DOMAIN_NAME]"
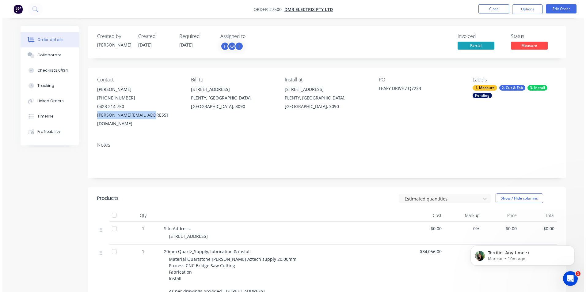
scroll to position [0, 0]
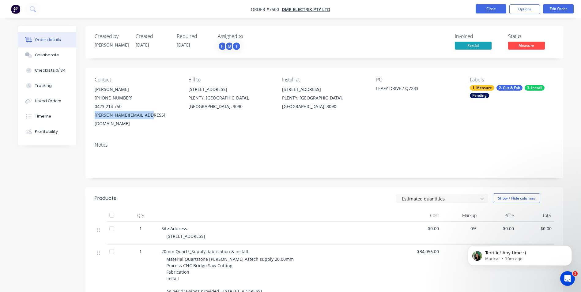
click at [493, 12] on button "Close" at bounding box center [491, 8] width 31 height 9
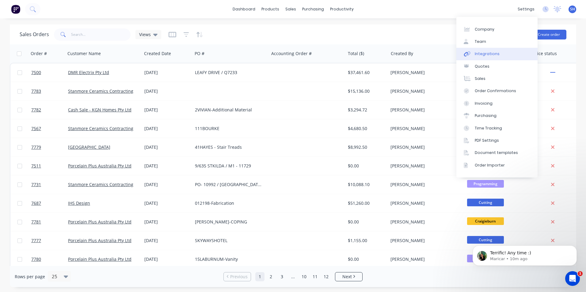
click at [491, 56] on div "Integrations" at bounding box center [487, 54] width 25 height 6
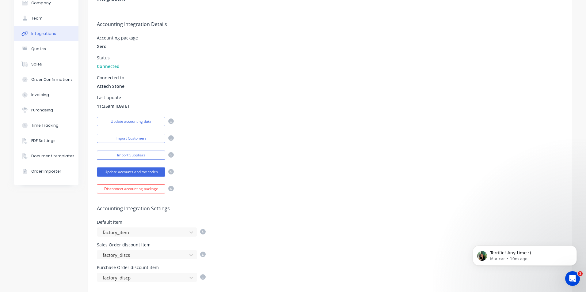
scroll to position [153, 0]
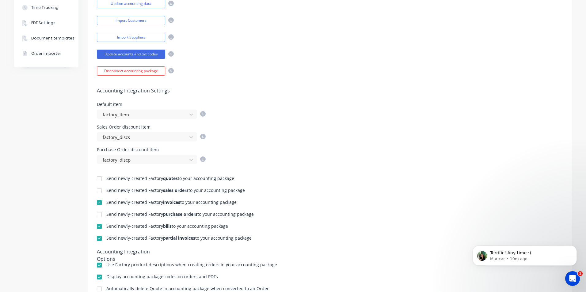
click at [96, 203] on div at bounding box center [99, 203] width 12 height 12
click at [98, 239] on div at bounding box center [99, 239] width 12 height 12
click at [572, 276] on icon "Open Intercom Messenger" at bounding box center [571, 277] width 4 height 5
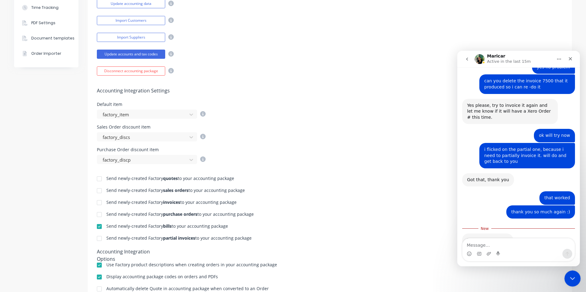
scroll to position [396, 0]
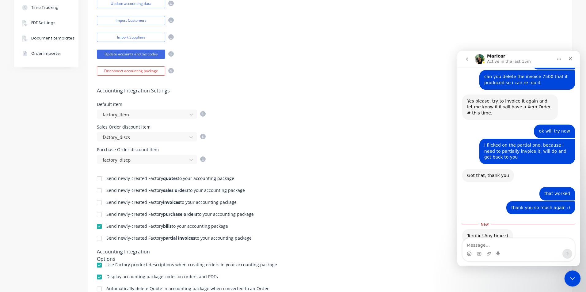
click at [571, 276] on icon "Close Intercom Messenger" at bounding box center [571, 277] width 7 height 7
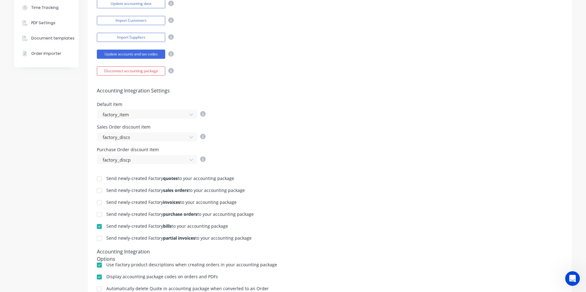
scroll to position [0, 0]
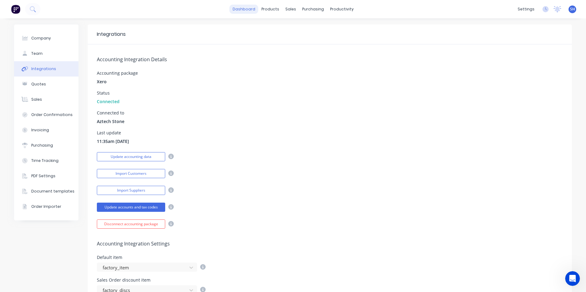
click at [242, 11] on link "dashboard" at bounding box center [243, 9] width 29 height 9
